Goal: Task Accomplishment & Management: Use online tool/utility

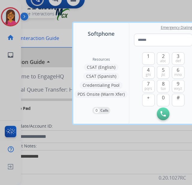
scroll to position [0, 0]
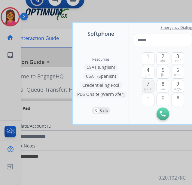
click at [146, 85] on button "7 pqrs" at bounding box center [148, 86] width 13 height 13
click at [180, 71] on button "6 mno" at bounding box center [178, 72] width 13 height 13
click at [175, 56] on button "3 def" at bounding box center [178, 58] width 13 height 13
click at [175, 85] on button "9 wxyz" at bounding box center [178, 86] width 13 height 13
click at [162, 72] on span "5" at bounding box center [163, 69] width 3 height 7
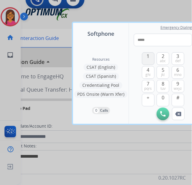
click at [149, 60] on button "1" at bounding box center [148, 58] width 13 height 13
click at [165, 62] on span "abc" at bounding box center [163, 61] width 6 height 5
click at [150, 71] on button "4 ghi" at bounding box center [148, 72] width 13 height 13
click at [166, 85] on button "8 tuv" at bounding box center [163, 86] width 13 height 13
click at [149, 84] on span "7" at bounding box center [148, 83] width 3 height 7
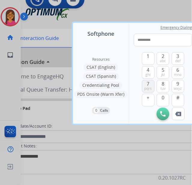
type input "**********"
click at [163, 112] on img at bounding box center [162, 113] width 5 height 5
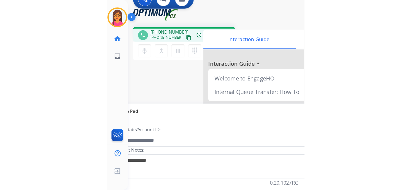
scroll to position [0, 0]
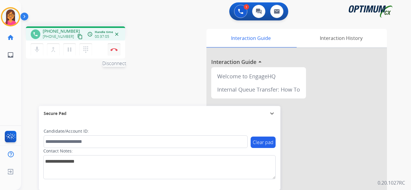
click at [114, 49] on img at bounding box center [113, 49] width 7 height 3
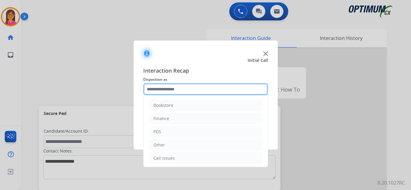
click at [187, 91] on input "text" at bounding box center [205, 89] width 125 height 12
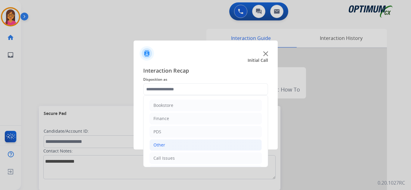
click at [178, 148] on li "Other" at bounding box center [205, 145] width 112 height 11
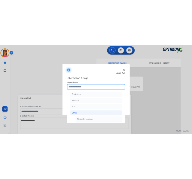
scroll to position [60, 0]
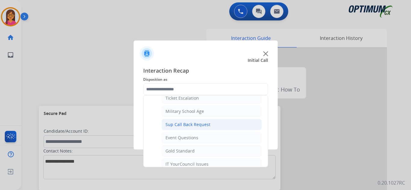
click at [192, 129] on li "Sup Call Back Request" at bounding box center [212, 124] width 100 height 11
type input "**********"
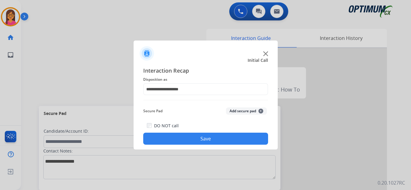
click at [192, 139] on button "Save" at bounding box center [205, 139] width 125 height 12
